Goal: Task Accomplishment & Management: Complete application form

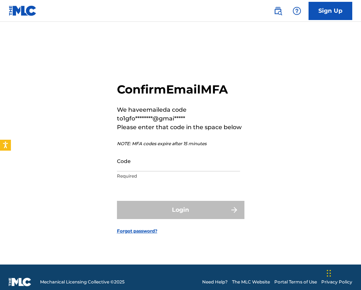
click at [136, 165] on input "Code" at bounding box center [178, 161] width 123 height 21
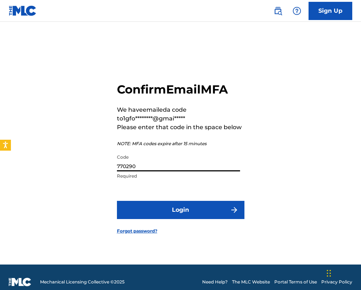
type input "770290"
click at [167, 211] on button "Login" at bounding box center [181, 210] width 128 height 18
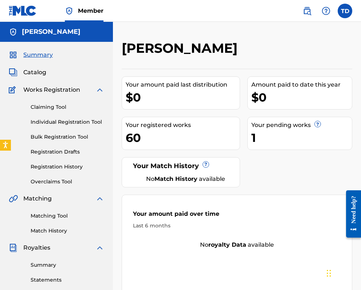
click at [64, 121] on link "Individual Registration Tool" at bounding box center [68, 122] width 74 height 8
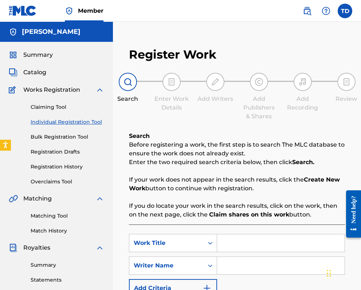
click at [232, 243] on input "Search Form" at bounding box center [281, 243] width 128 height 17
type input "unbroken"
click at [243, 266] on input "Search Form" at bounding box center [281, 265] width 128 height 17
click at [263, 265] on input "[PERSON_NAME]" at bounding box center [281, 265] width 128 height 17
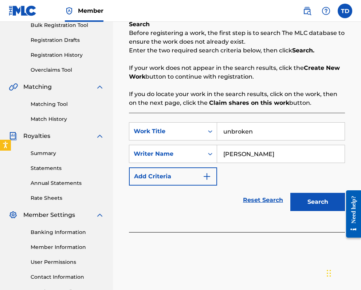
scroll to position [114, 0]
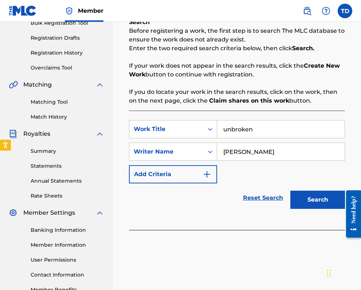
type input "[PERSON_NAME]"
click at [321, 198] on button "Search" at bounding box center [317, 200] width 55 height 18
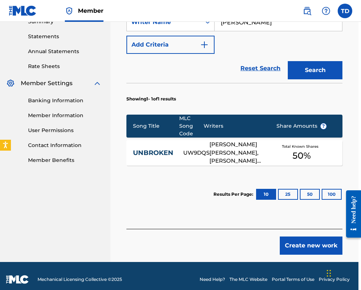
scroll to position [244, 3]
click at [305, 151] on span "50 %" at bounding box center [301, 155] width 18 height 13
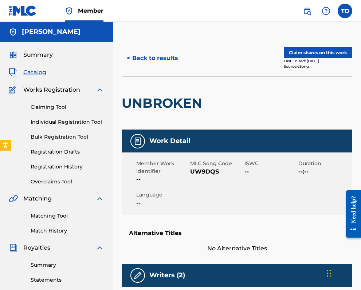
click at [318, 51] on button "Claim shares on this work" at bounding box center [318, 52] width 69 height 11
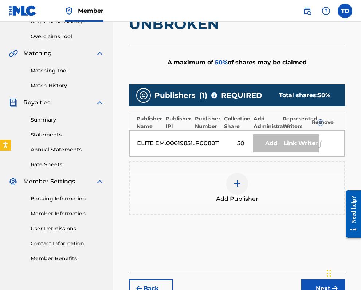
scroll to position [146, 0]
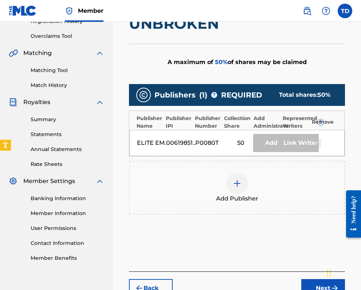
click at [236, 182] on img at bounding box center [237, 183] width 9 height 9
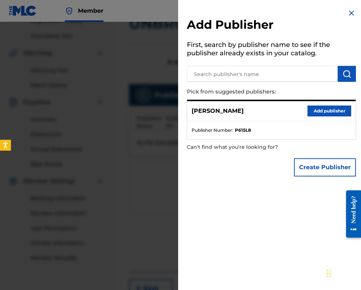
click at [321, 109] on button "Add publisher" at bounding box center [330, 111] width 44 height 11
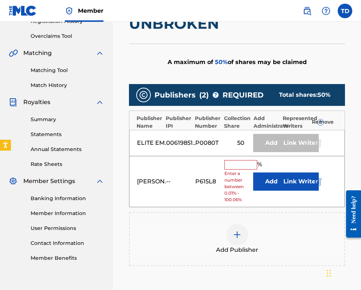
click at [233, 163] on input "text" at bounding box center [240, 164] width 33 height 9
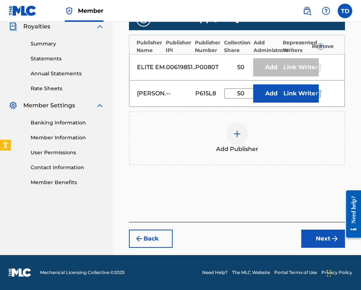
type input "50"
click at [325, 237] on button "Next" at bounding box center [323, 239] width 44 height 18
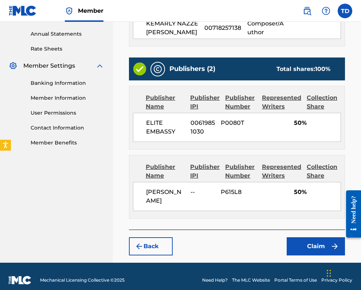
scroll to position [262, 0]
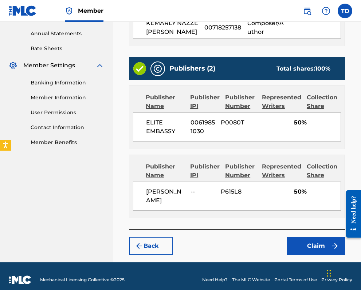
click at [317, 254] on button "Claim" at bounding box center [316, 246] width 58 height 18
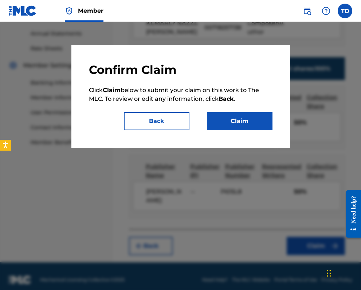
click at [241, 123] on button "Claim" at bounding box center [240, 121] width 66 height 18
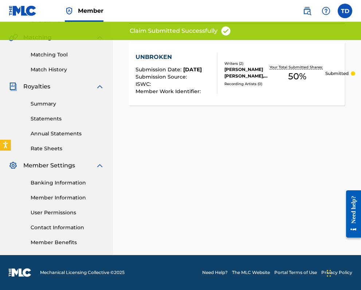
scroll to position [161, 0]
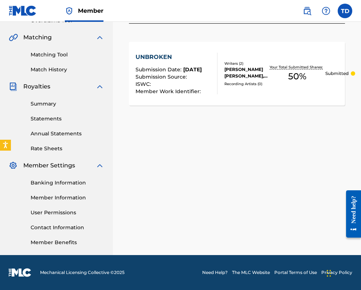
click at [45, 103] on link "Summary" at bounding box center [68, 104] width 74 height 8
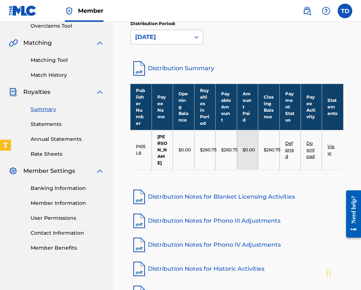
scroll to position [156, 0]
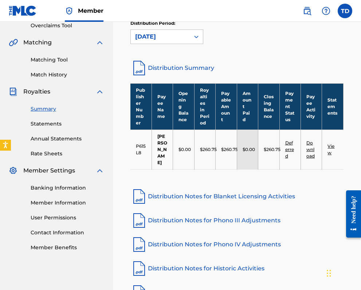
click at [332, 144] on link "View" at bounding box center [331, 150] width 7 height 12
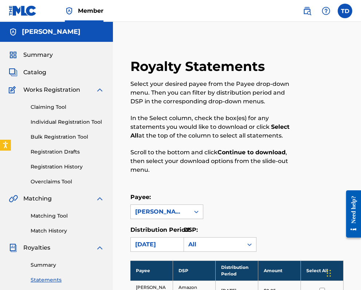
click at [47, 52] on span "Summary" at bounding box center [38, 55] width 30 height 9
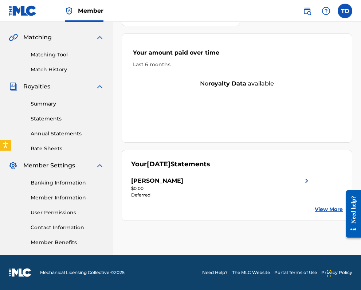
scroll to position [161, 0]
click at [324, 209] on link "View More" at bounding box center [329, 210] width 28 height 8
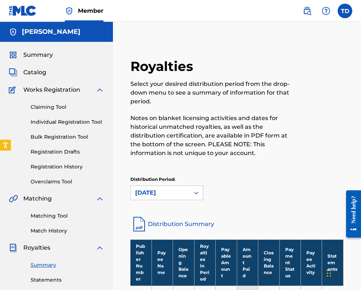
click at [62, 168] on link "Registration History" at bounding box center [68, 167] width 74 height 8
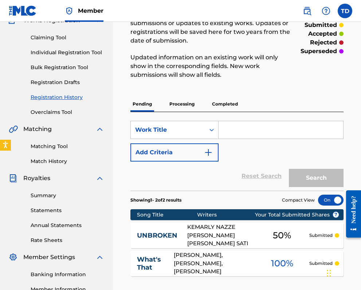
scroll to position [38, 0]
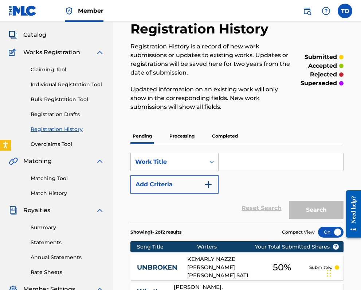
click at [223, 134] on p "Completed" at bounding box center [225, 136] width 30 height 15
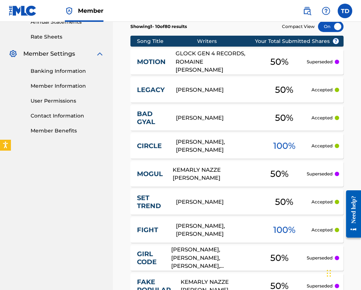
scroll to position [273, 0]
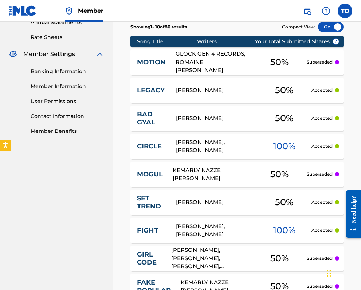
click at [321, 62] on p "Superseded" at bounding box center [320, 62] width 26 height 7
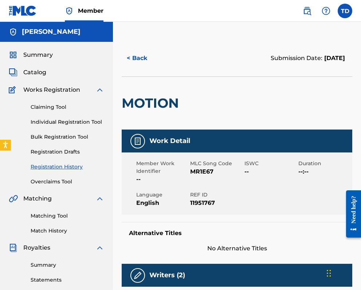
click at [132, 58] on button "< Back" at bounding box center [144, 58] width 44 height 18
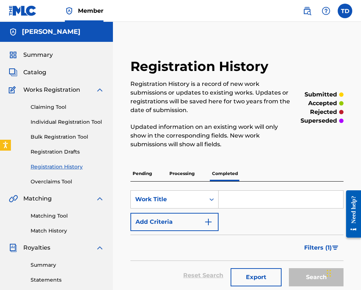
click at [182, 171] on p "Processing" at bounding box center [182, 173] width 30 height 15
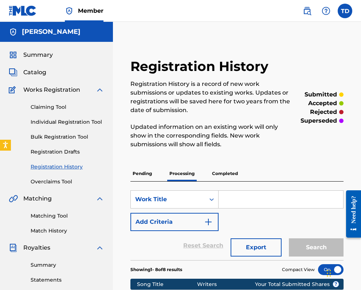
click at [40, 71] on span "Catalog" at bounding box center [34, 72] width 23 height 9
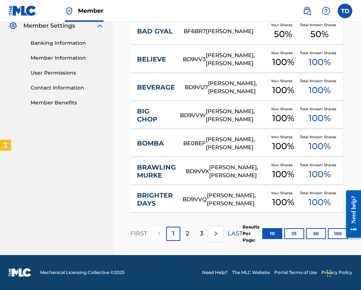
scroll to position [301, 0]
click at [189, 234] on p "2" at bounding box center [187, 234] width 3 height 9
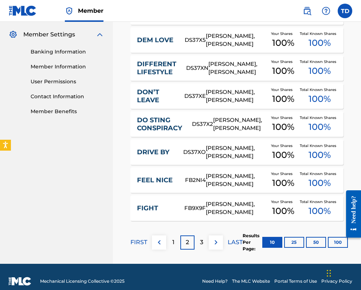
scroll to position [300, 0]
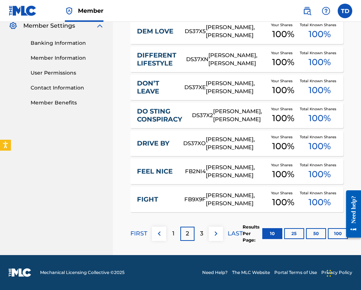
click at [198, 231] on div "3" at bounding box center [202, 234] width 14 height 14
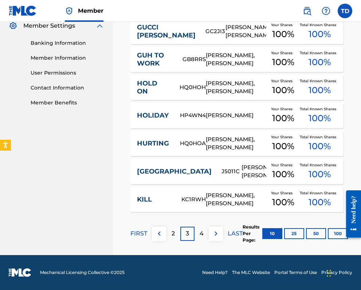
scroll to position [301, 0]
click at [203, 232] on p "4" at bounding box center [202, 234] width 4 height 9
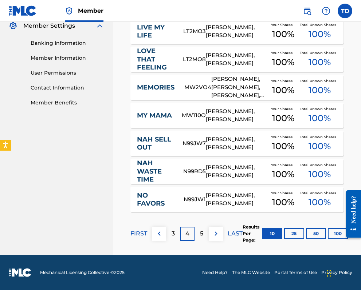
click at [203, 233] on p "5" at bounding box center [201, 234] width 3 height 9
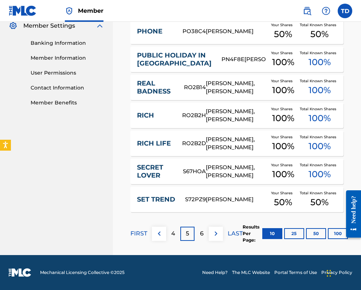
scroll to position [316, 0]
click at [203, 234] on p "6" at bounding box center [202, 234] width 4 height 9
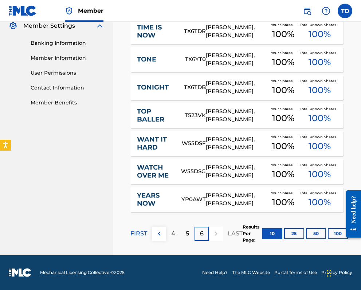
scroll to position [301, 0]
click at [186, 234] on p "5" at bounding box center [187, 234] width 3 height 9
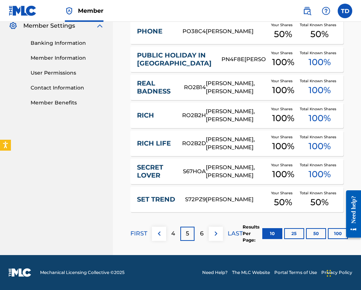
scroll to position [316, 0]
click at [201, 231] on p "6" at bounding box center [202, 234] width 4 height 9
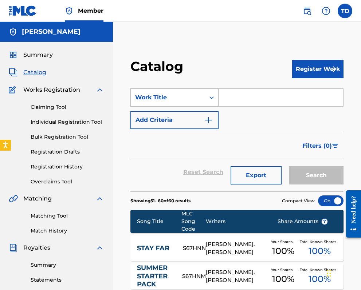
scroll to position [0, 0]
click at [69, 164] on link "Registration History" at bounding box center [68, 167] width 74 height 8
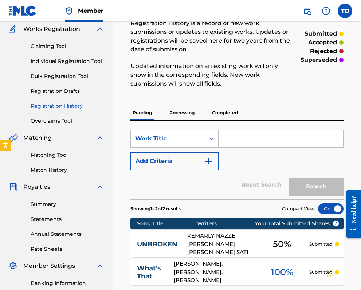
scroll to position [54, 0]
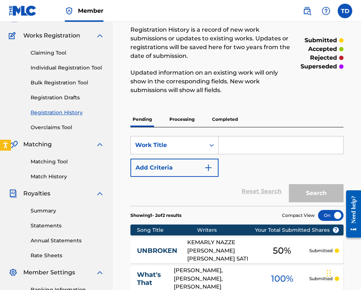
click at [186, 118] on p "Processing" at bounding box center [182, 119] width 30 height 15
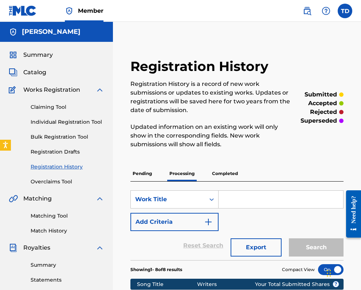
click at [350, 10] on label at bounding box center [345, 11] width 15 height 15
click at [345, 11] on input "TD [PERSON_NAME] [EMAIL_ADDRESS][DOMAIN_NAME] Notification Preferences Profile …" at bounding box center [345, 11] width 0 height 0
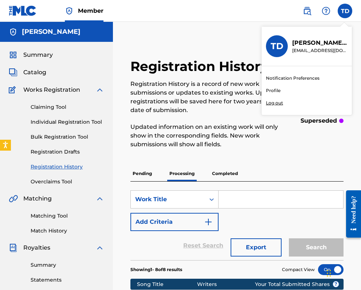
click at [272, 102] on p "Log out" at bounding box center [274, 103] width 17 height 7
click at [345, 11] on input "TD [PERSON_NAME] [EMAIL_ADDRESS][DOMAIN_NAME] Notification Preferences Profile …" at bounding box center [345, 11] width 0 height 0
